Goal: Find specific page/section: Find specific page/section

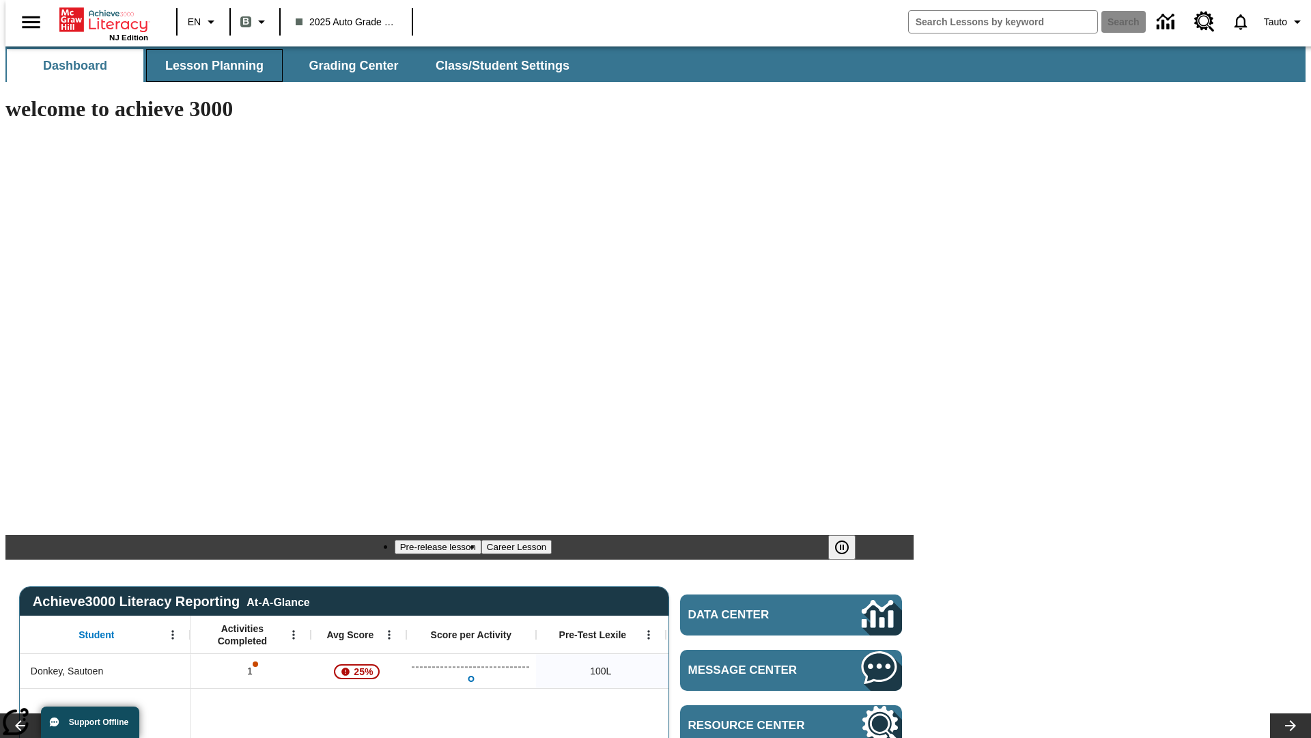
click at [209, 66] on span "Lesson Planning" at bounding box center [214, 66] width 98 height 16
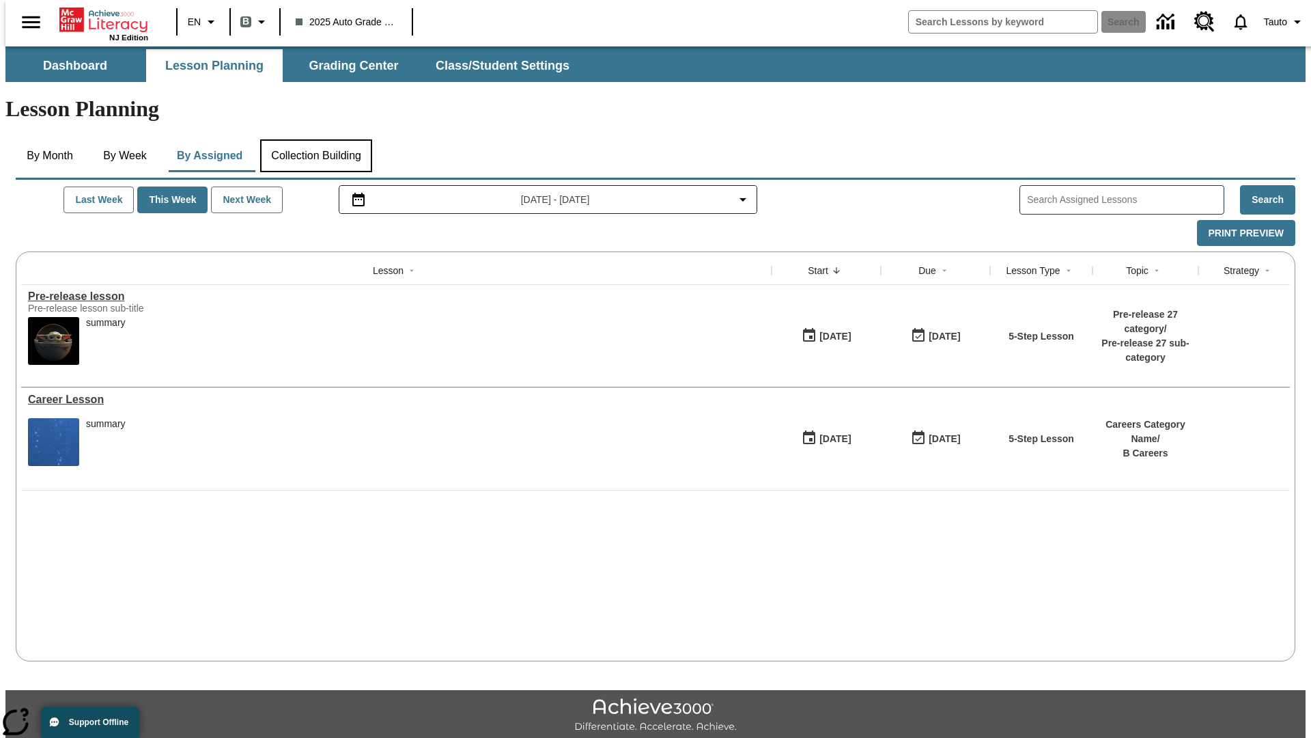
click at [316, 139] on button "Collection Building" at bounding box center [316, 155] width 112 height 33
